Goal: Task Accomplishment & Management: Manage account settings

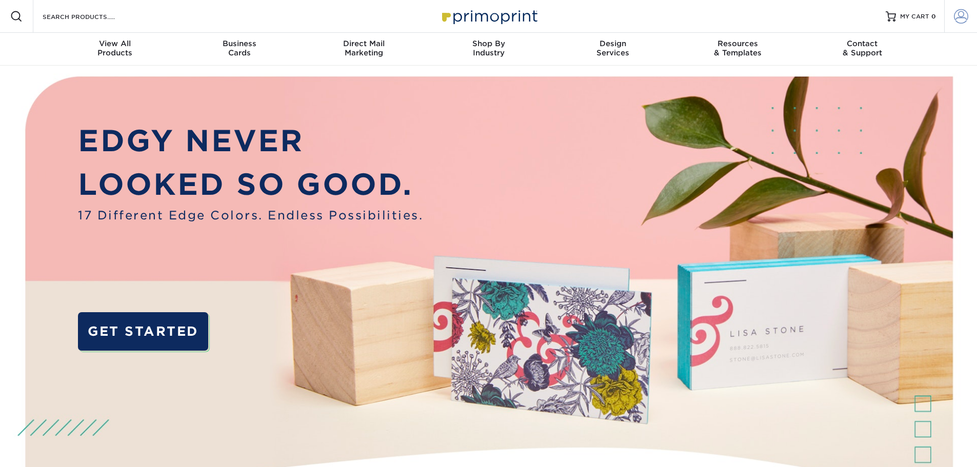
type input "jeremyg@willbanksinc.com"
click at [968, 13] on span at bounding box center [961, 16] width 14 height 14
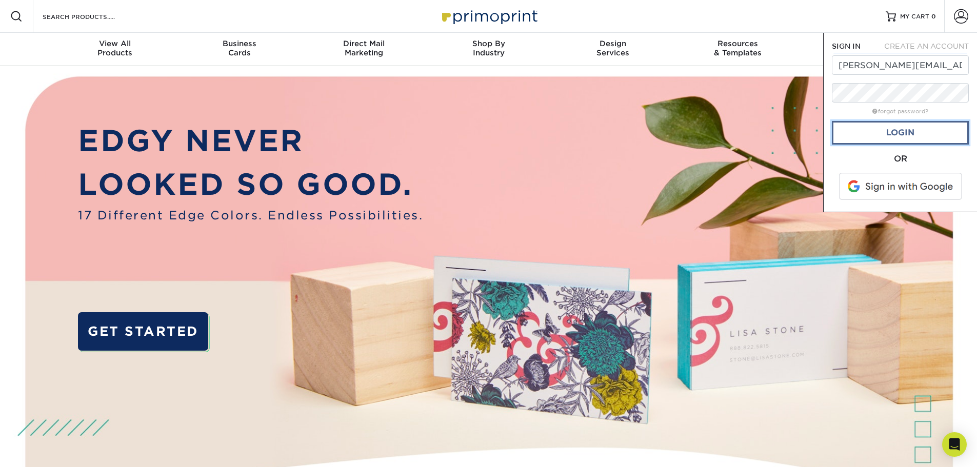
click at [930, 130] on link "Login" at bounding box center [900, 133] width 137 height 24
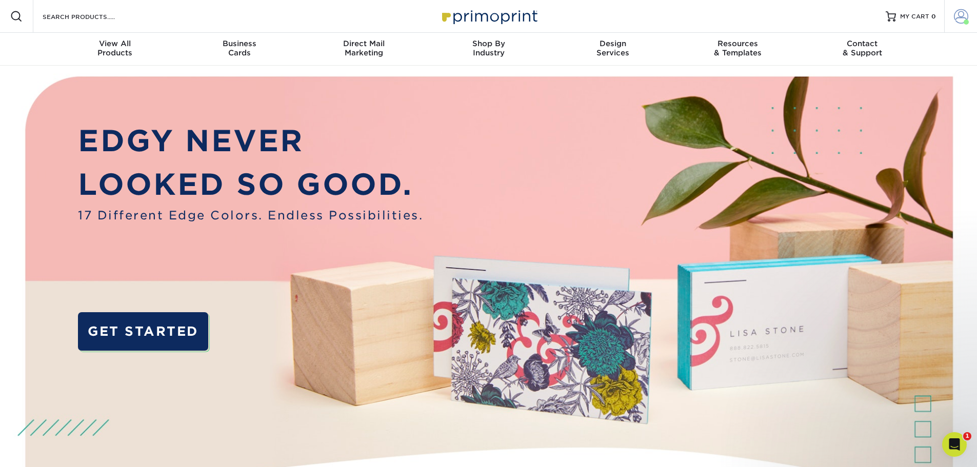
click at [954, 17] on span at bounding box center [961, 16] width 14 height 14
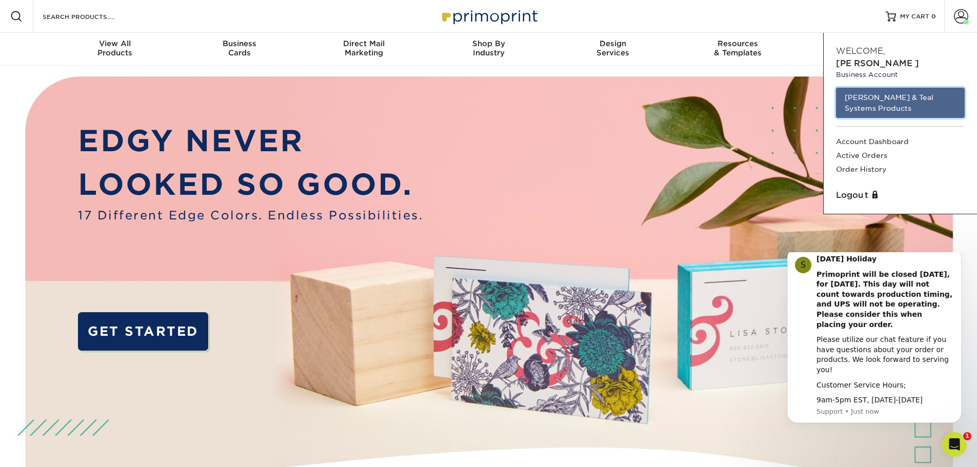
click at [884, 90] on link "Willbanks & Teal Systems Products" at bounding box center [900, 103] width 129 height 30
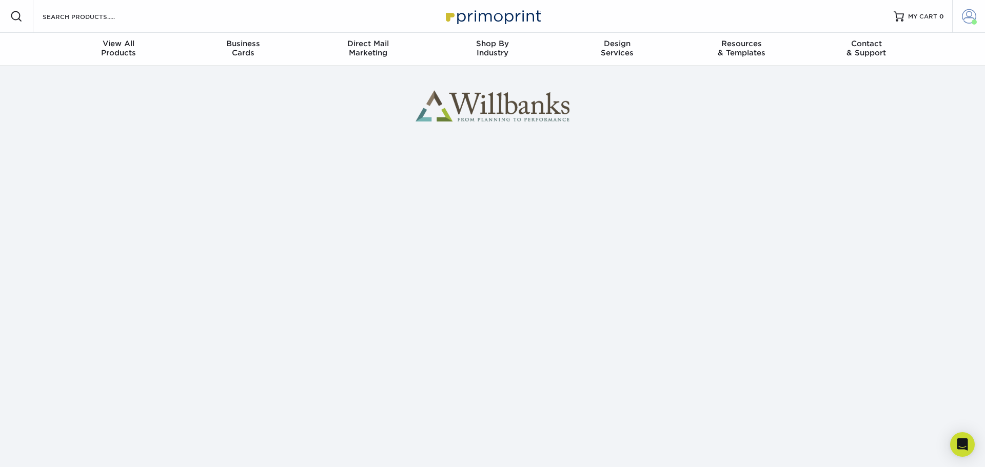
click at [961, 20] on link "Account" at bounding box center [968, 16] width 33 height 33
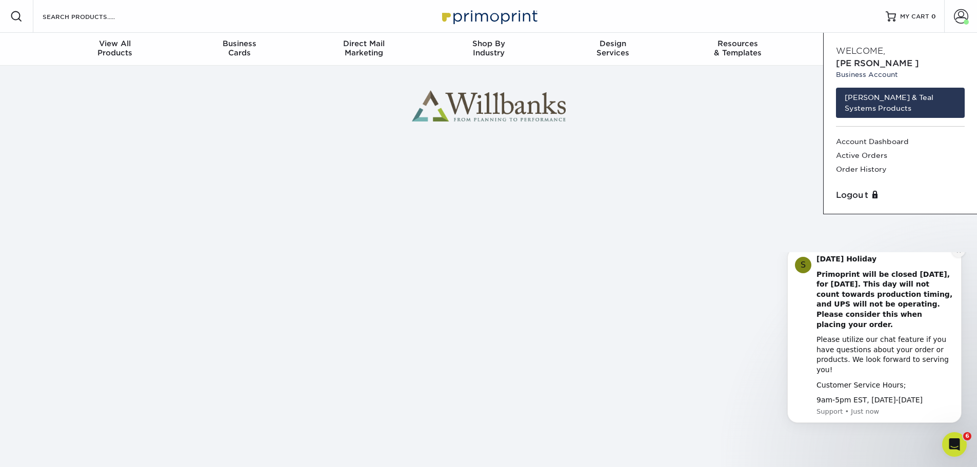
click at [958, 252] on icon "Dismiss notification" at bounding box center [959, 251] width 4 height 4
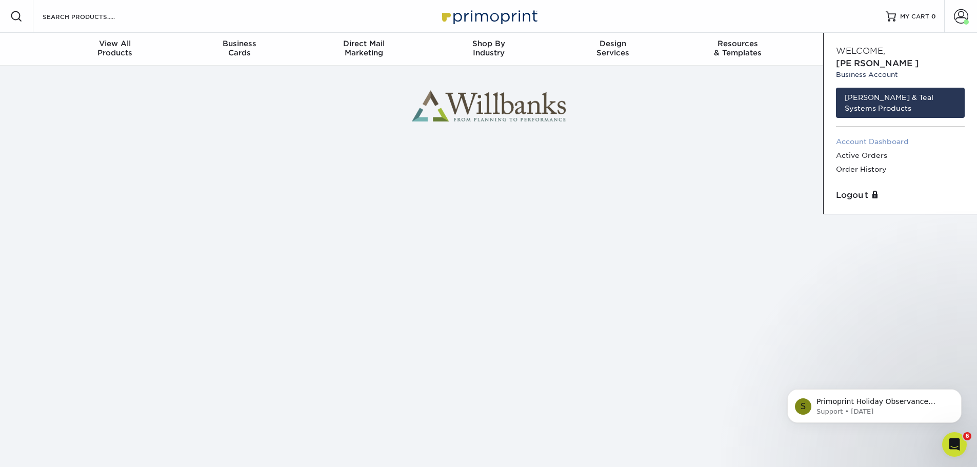
click at [891, 135] on link "Account Dashboard" at bounding box center [900, 142] width 129 height 14
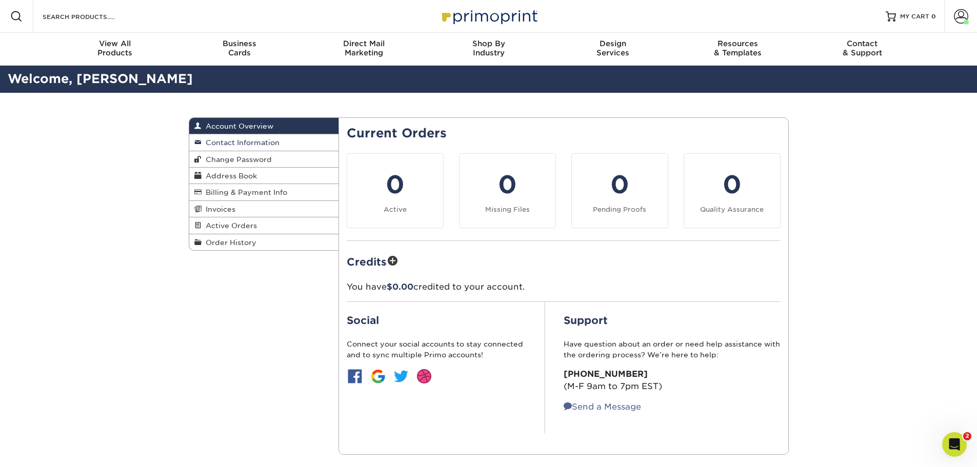
click at [268, 144] on span "Contact Information" at bounding box center [241, 143] width 78 height 8
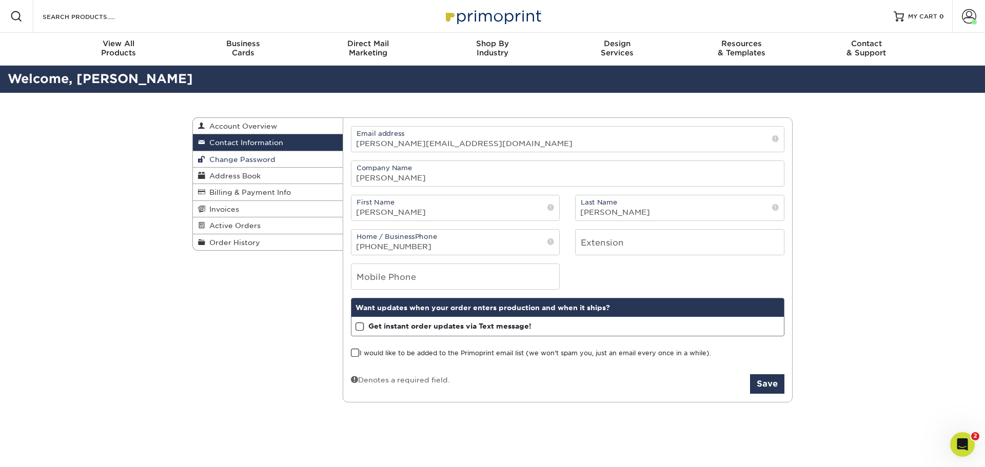
click at [265, 160] on span "Change Password" at bounding box center [240, 159] width 70 height 8
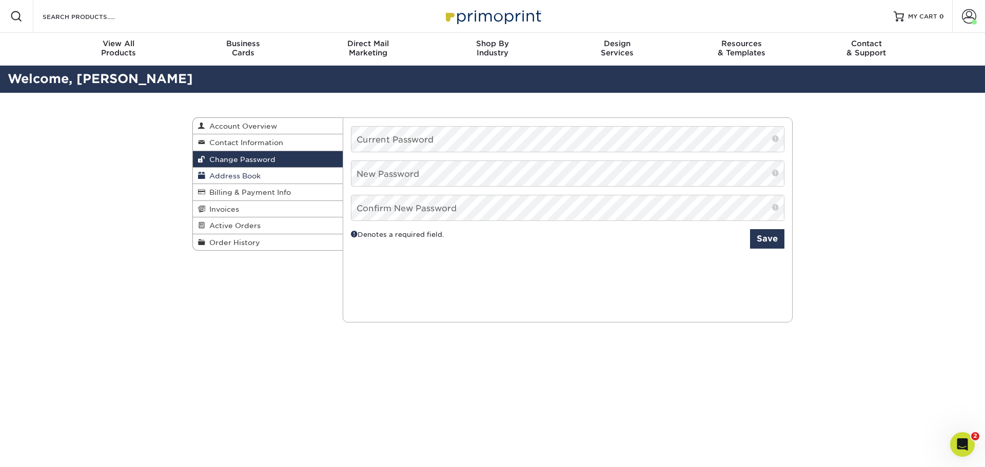
click at [253, 179] on span "Address Book" at bounding box center [232, 176] width 55 height 8
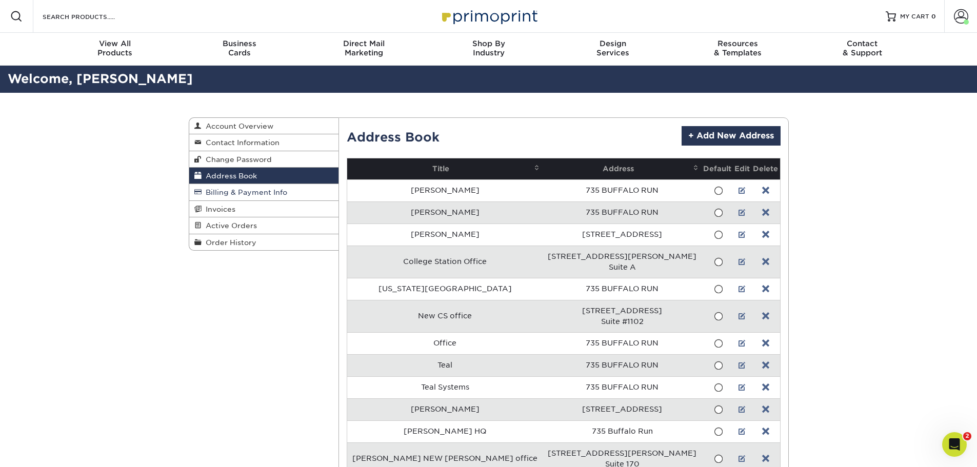
click at [258, 191] on span "Billing & Payment Info" at bounding box center [245, 192] width 86 height 8
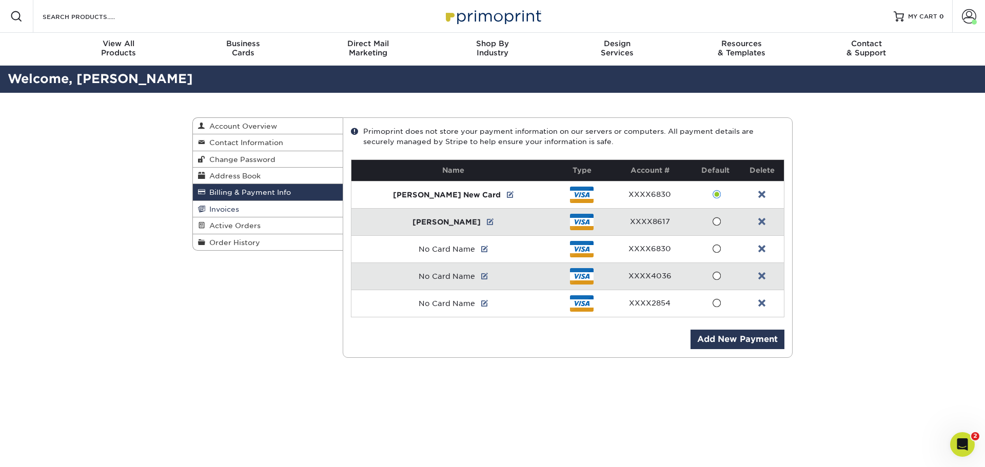
click at [259, 211] on link "Invoices" at bounding box center [268, 209] width 150 height 16
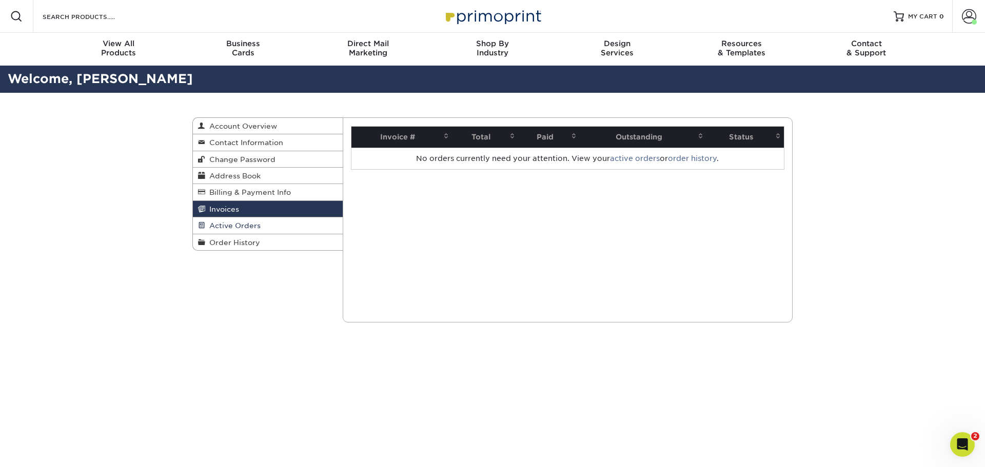
click at [259, 226] on span "Active Orders" at bounding box center [232, 226] width 55 height 8
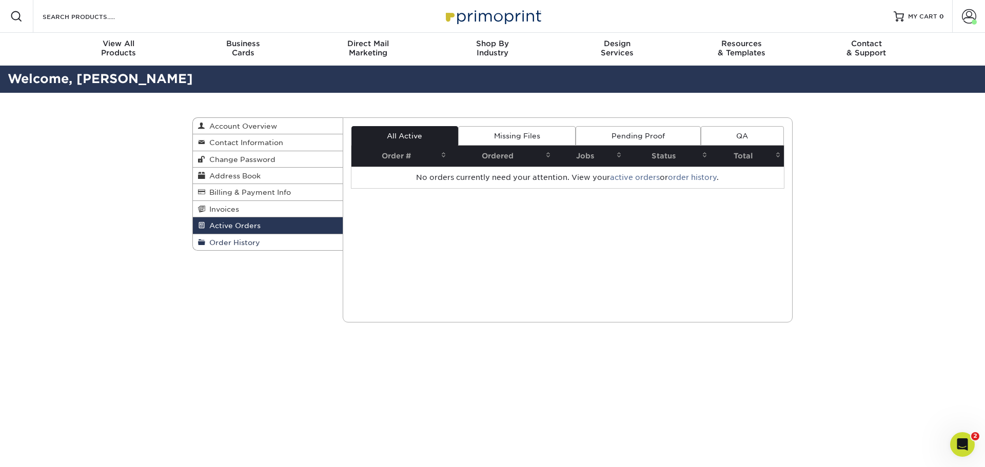
click at [258, 247] on link "Order History" at bounding box center [268, 242] width 150 height 16
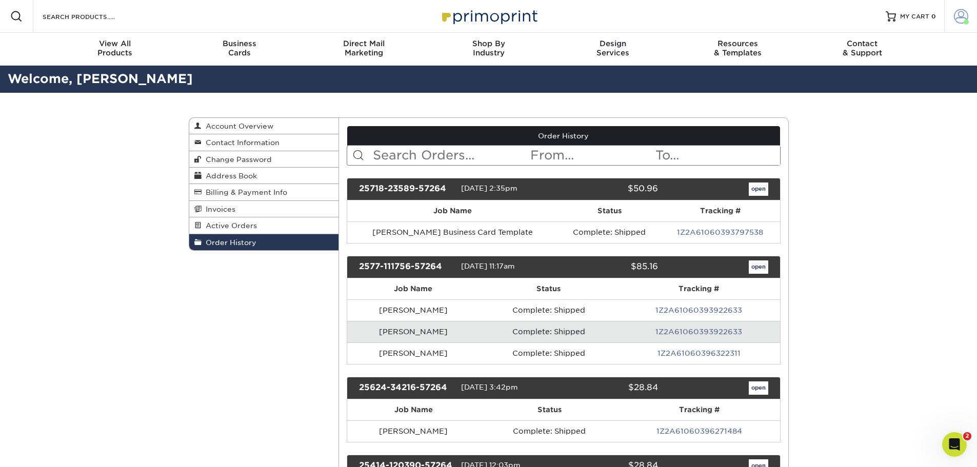
click at [964, 21] on span at bounding box center [961, 16] width 14 height 14
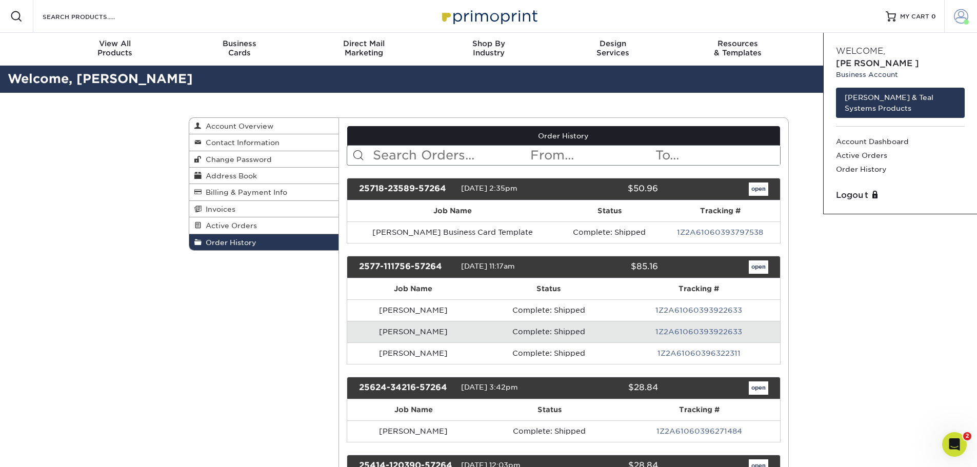
click at [965, 10] on span at bounding box center [961, 16] width 14 height 14
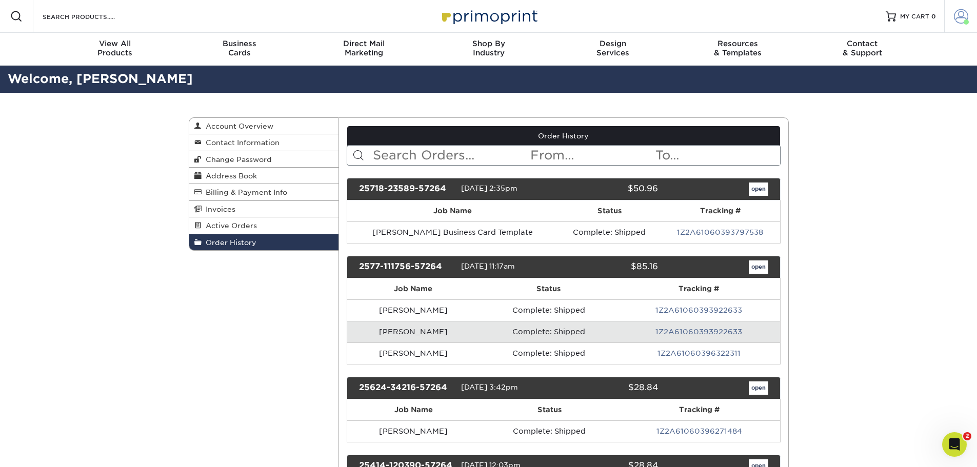
click at [968, 20] on span at bounding box center [966, 21] width 5 height 5
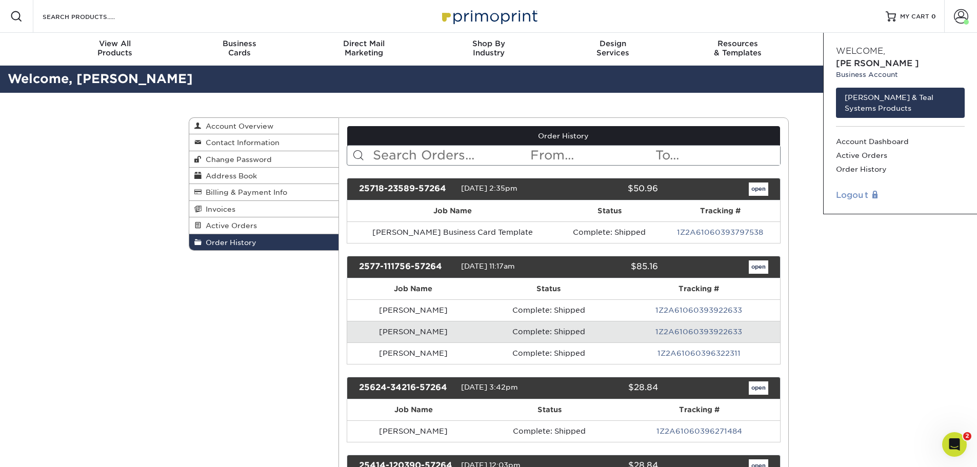
click at [865, 189] on link "Logout" at bounding box center [900, 195] width 129 height 12
